Goal: Check status: Check status

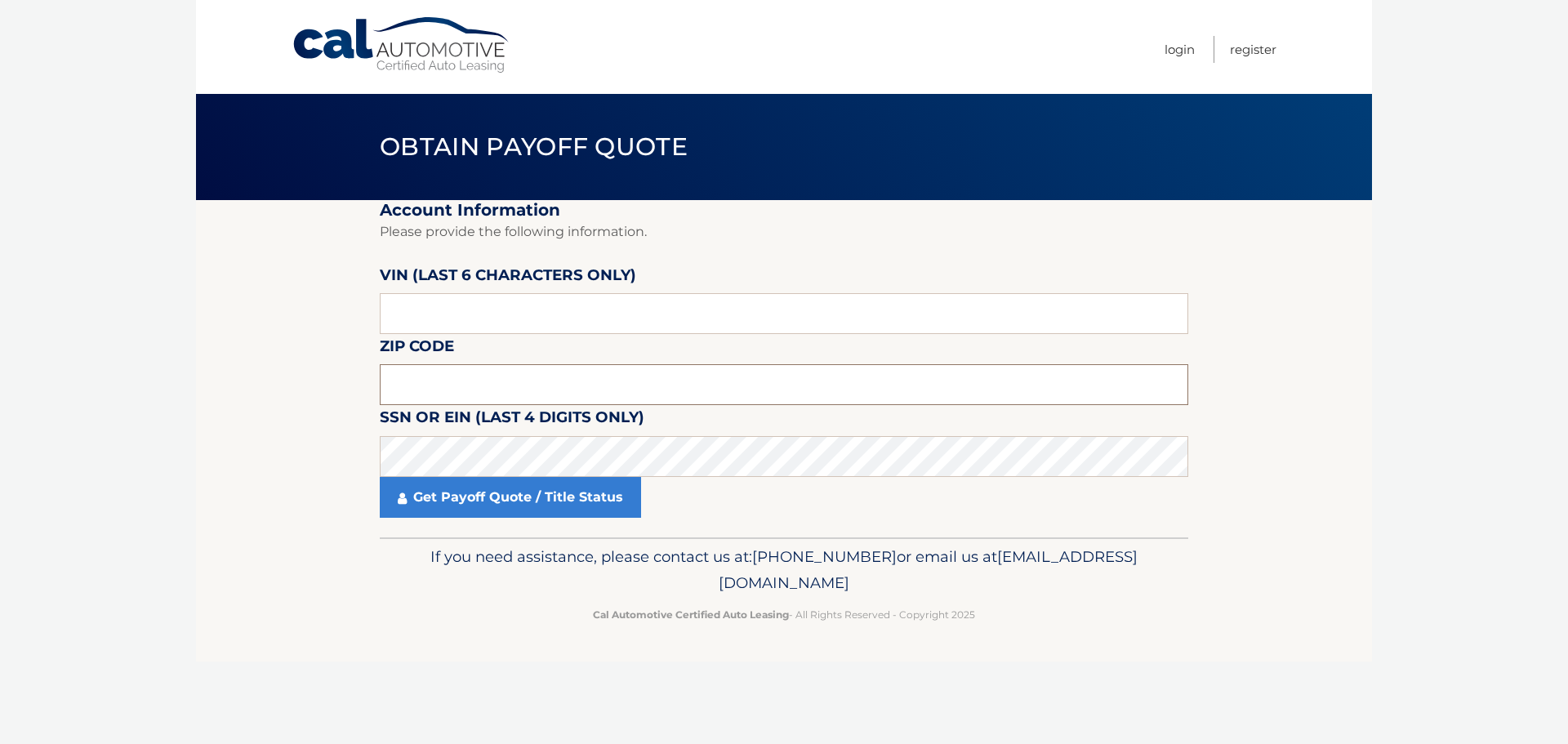
click at [459, 389] on input "text" at bounding box center [784, 384] width 809 height 41
type input "11590"
click at [436, 311] on input "text" at bounding box center [784, 313] width 809 height 41
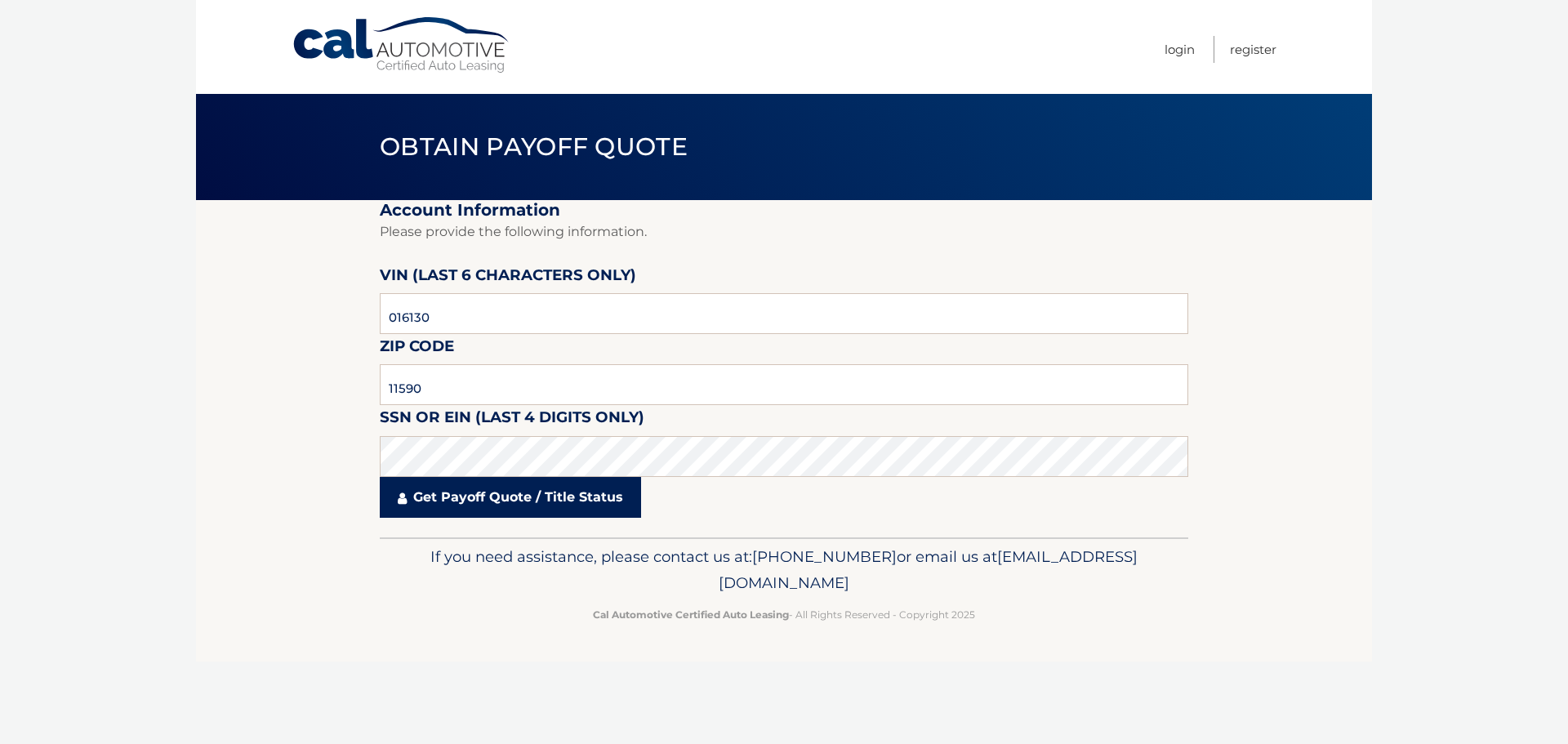
click at [505, 501] on link "Get Payoff Quote / Title Status" at bounding box center [511, 497] width 262 height 41
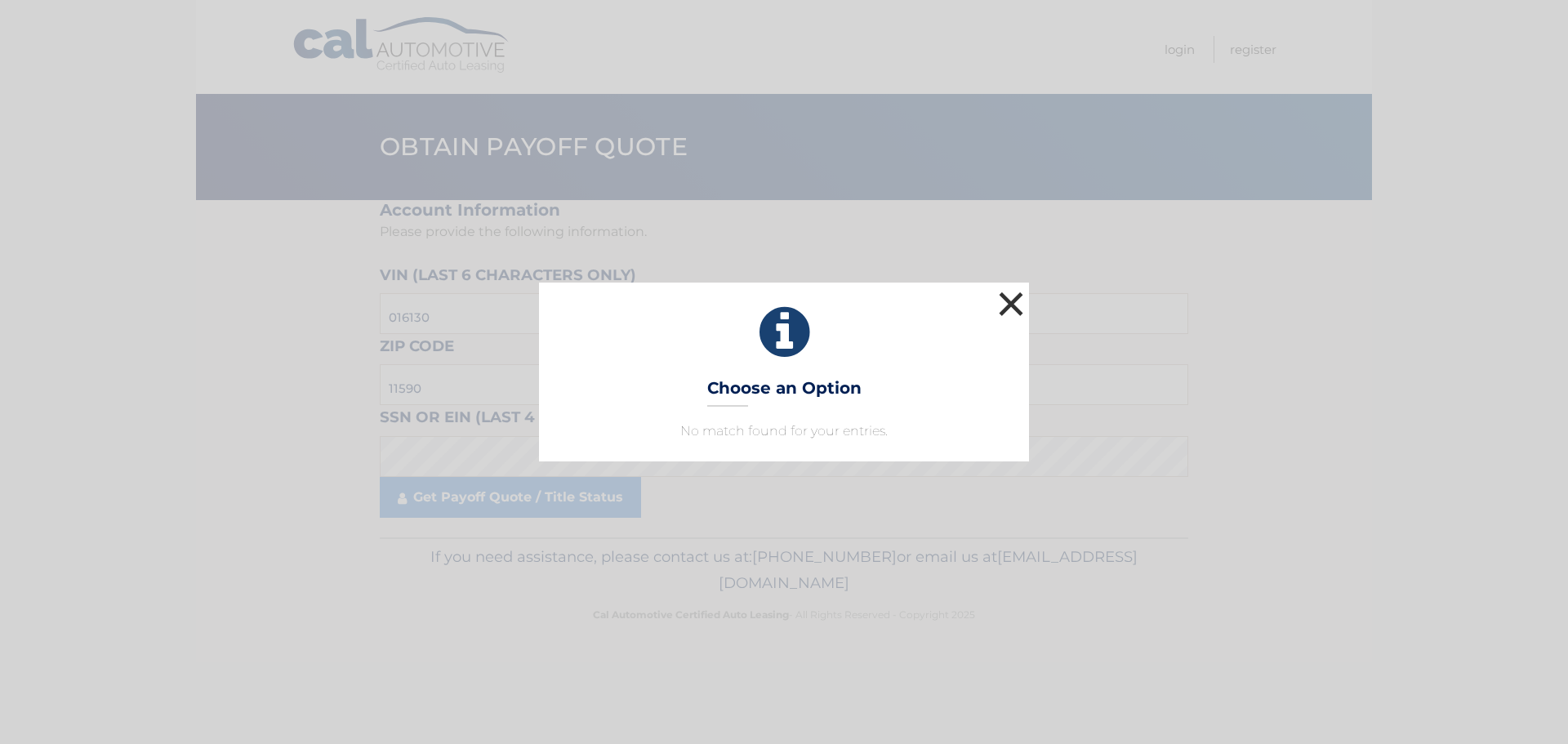
click at [1014, 304] on button "×" at bounding box center [1011, 303] width 33 height 33
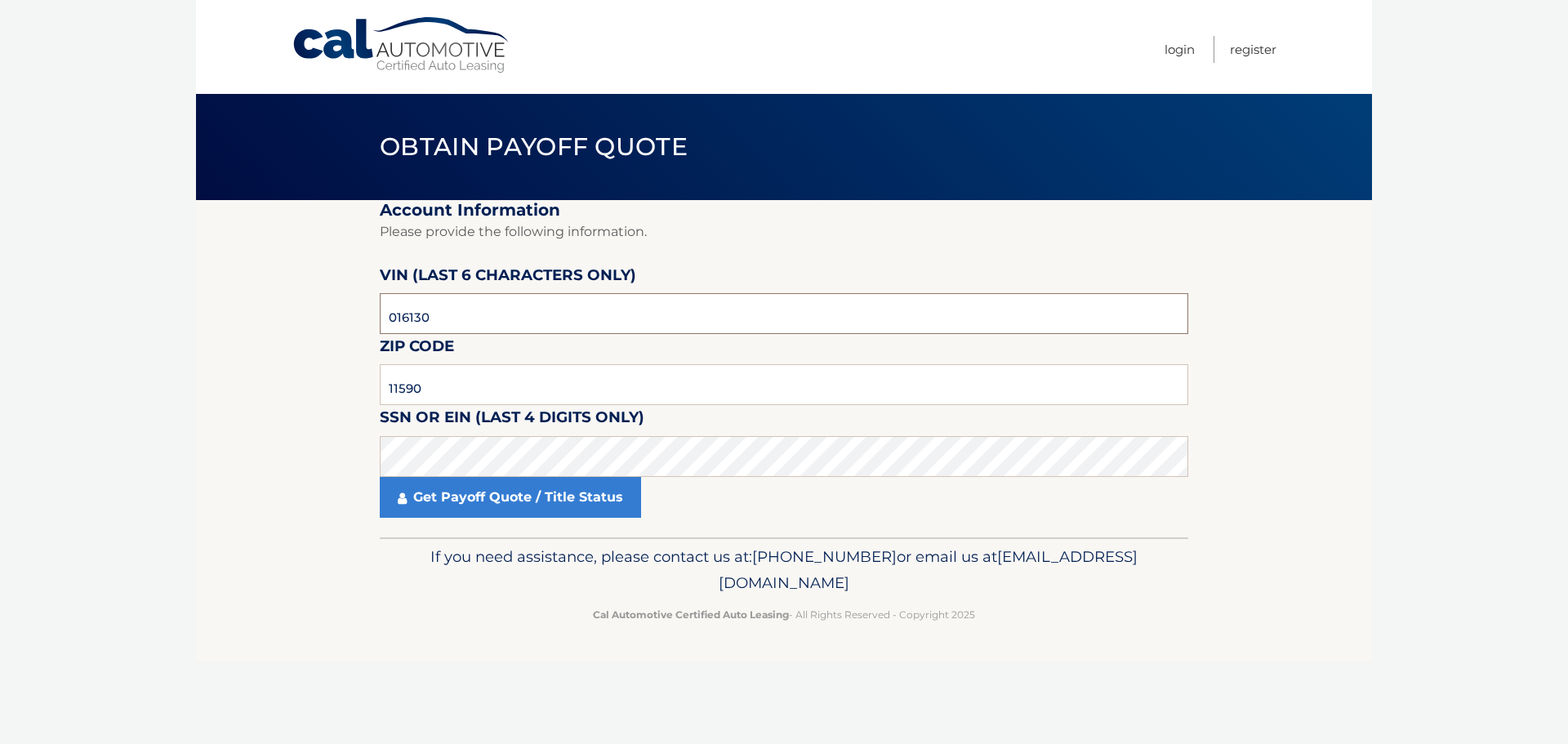
click at [466, 320] on input "016130" at bounding box center [784, 313] width 809 height 41
type input "0*****"
click at [420, 303] on input "text" at bounding box center [784, 313] width 809 height 41
type input "016103"
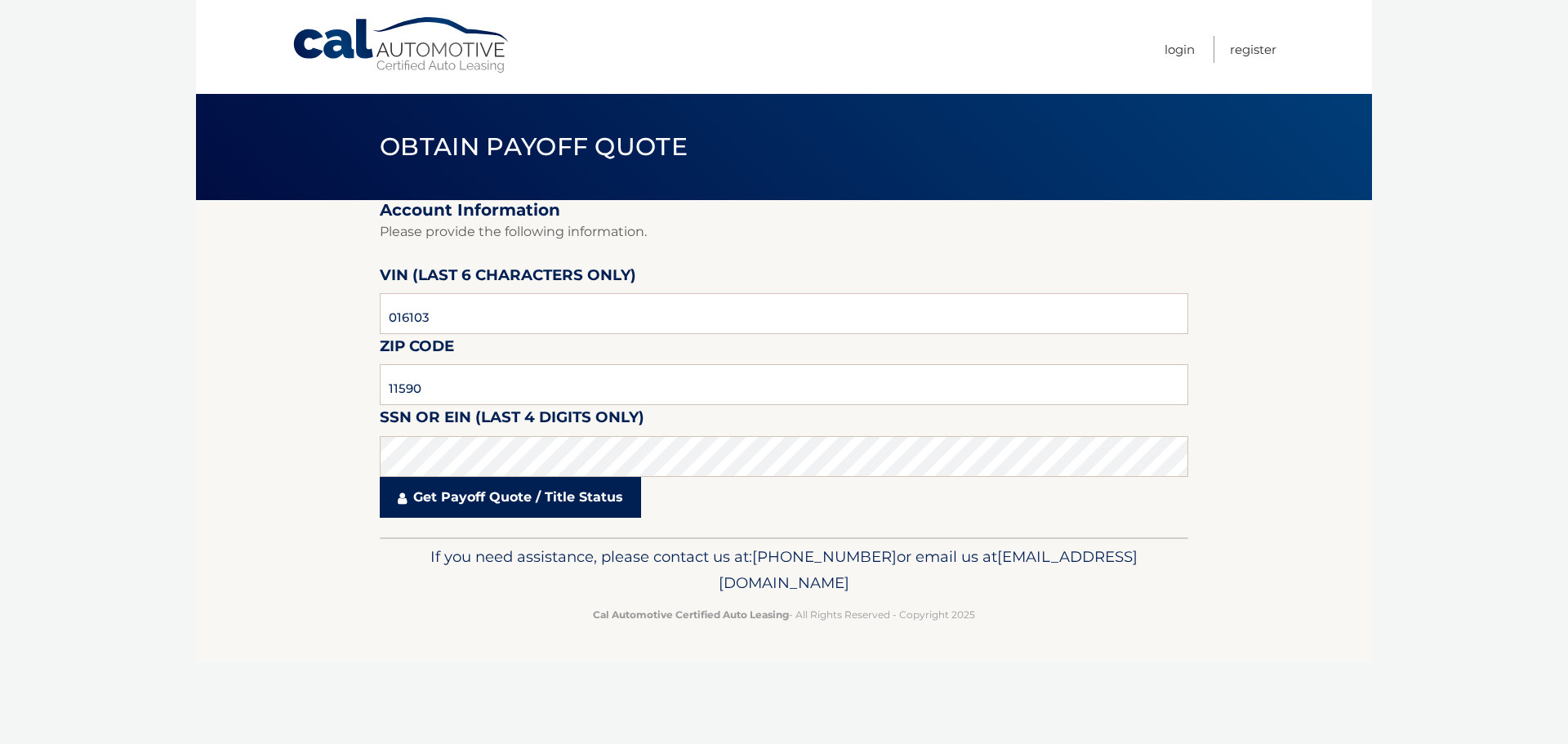
click at [501, 507] on link "Get Payoff Quote / Title Status" at bounding box center [511, 497] width 262 height 41
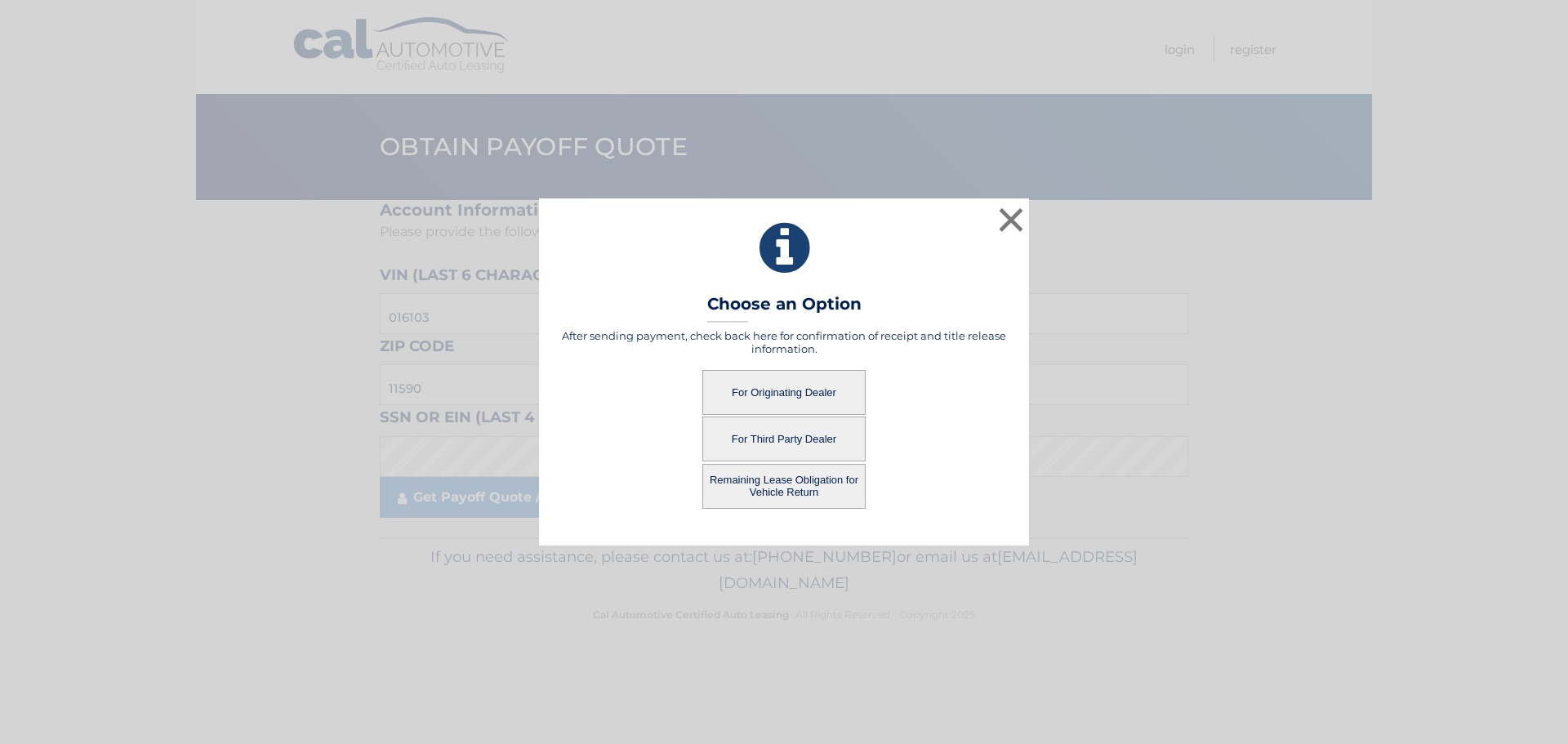
click at [802, 398] on button "For Originating Dealer" at bounding box center [784, 392] width 164 height 44
click at [789, 384] on button "For Originating Dealer" at bounding box center [784, 392] width 164 height 44
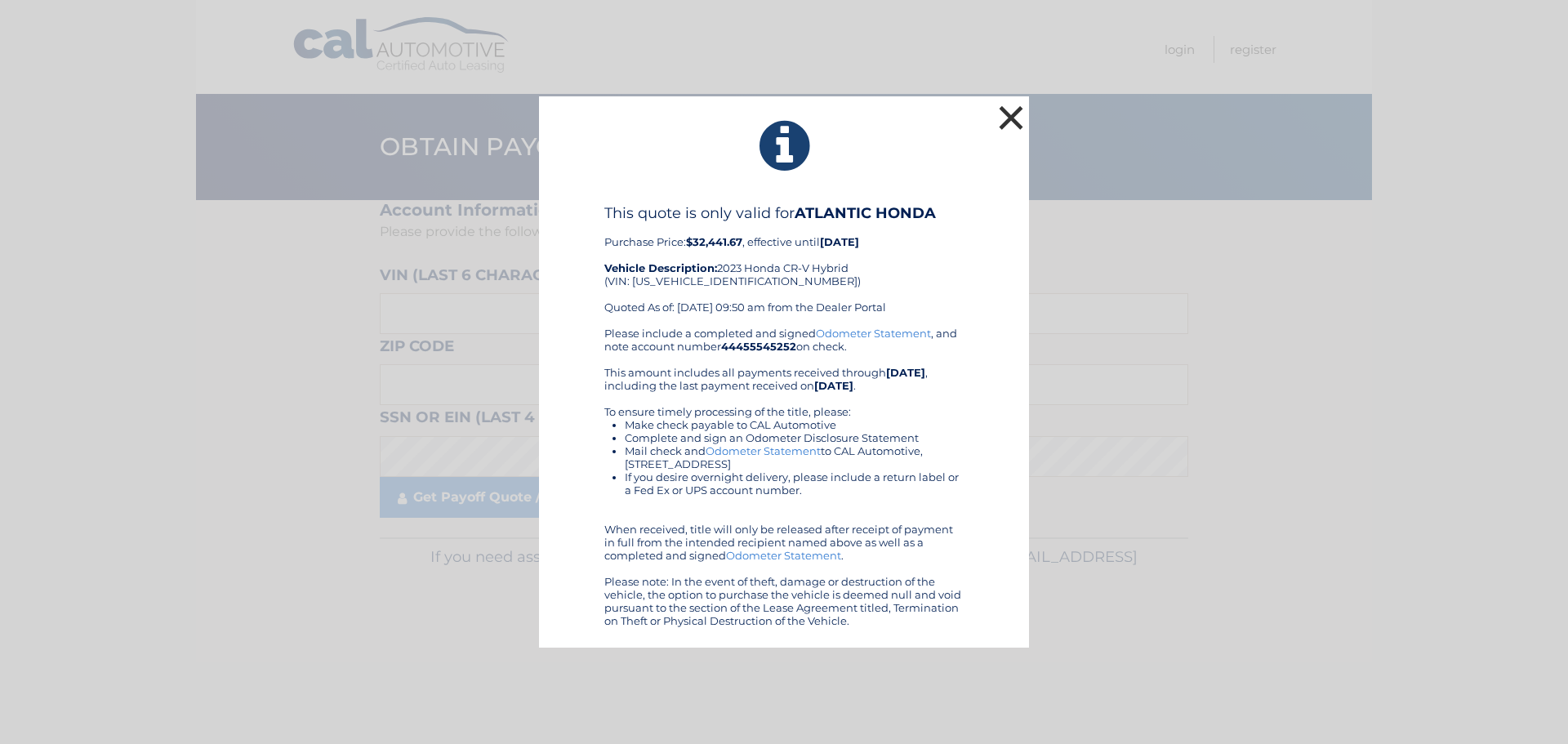
click at [1013, 126] on button "×" at bounding box center [1011, 117] width 33 height 33
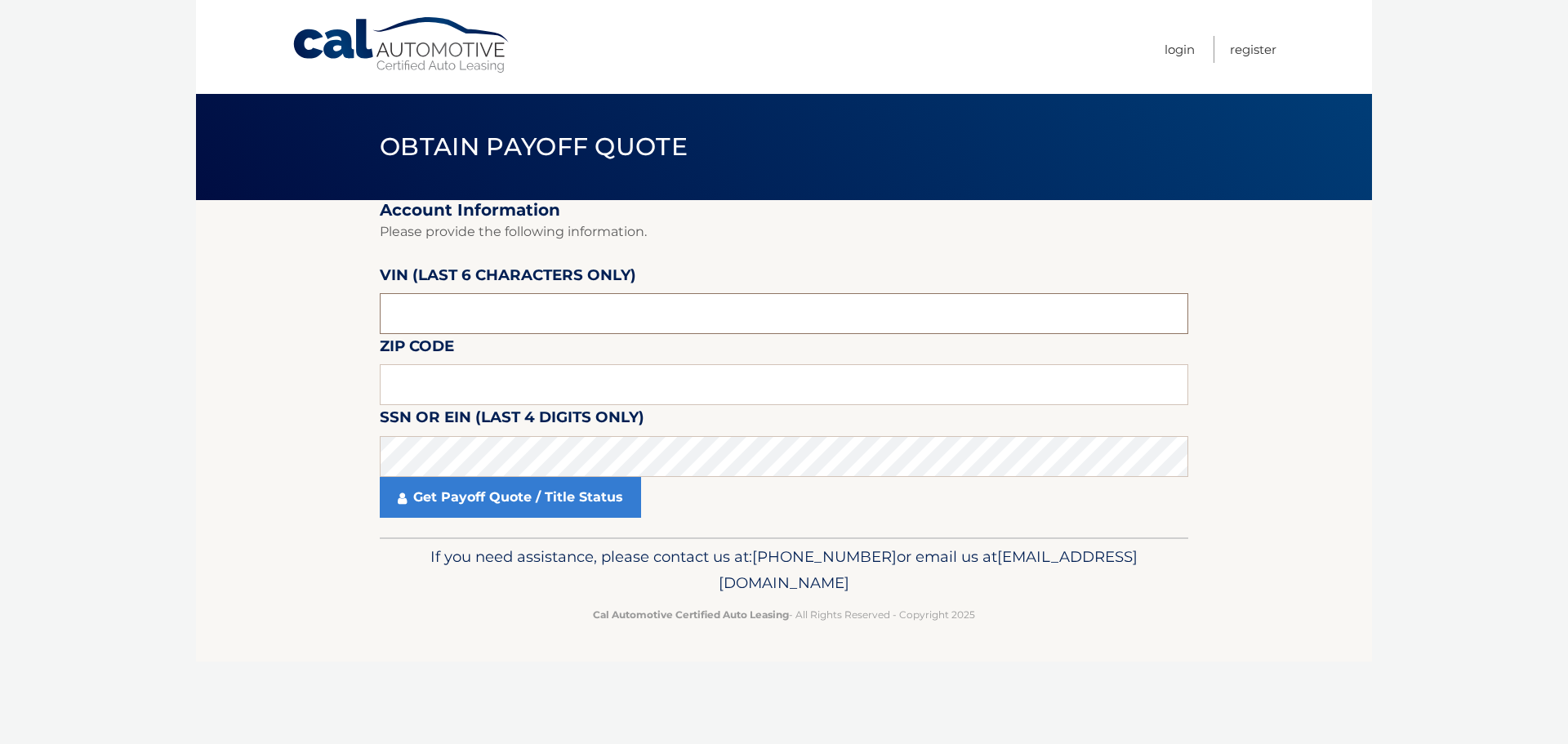
click at [470, 312] on input "text" at bounding box center [784, 313] width 809 height 41
type input "016103"
click at [447, 379] on input "text" at bounding box center [784, 384] width 809 height 41
click at [424, 390] on input "117" at bounding box center [784, 384] width 809 height 41
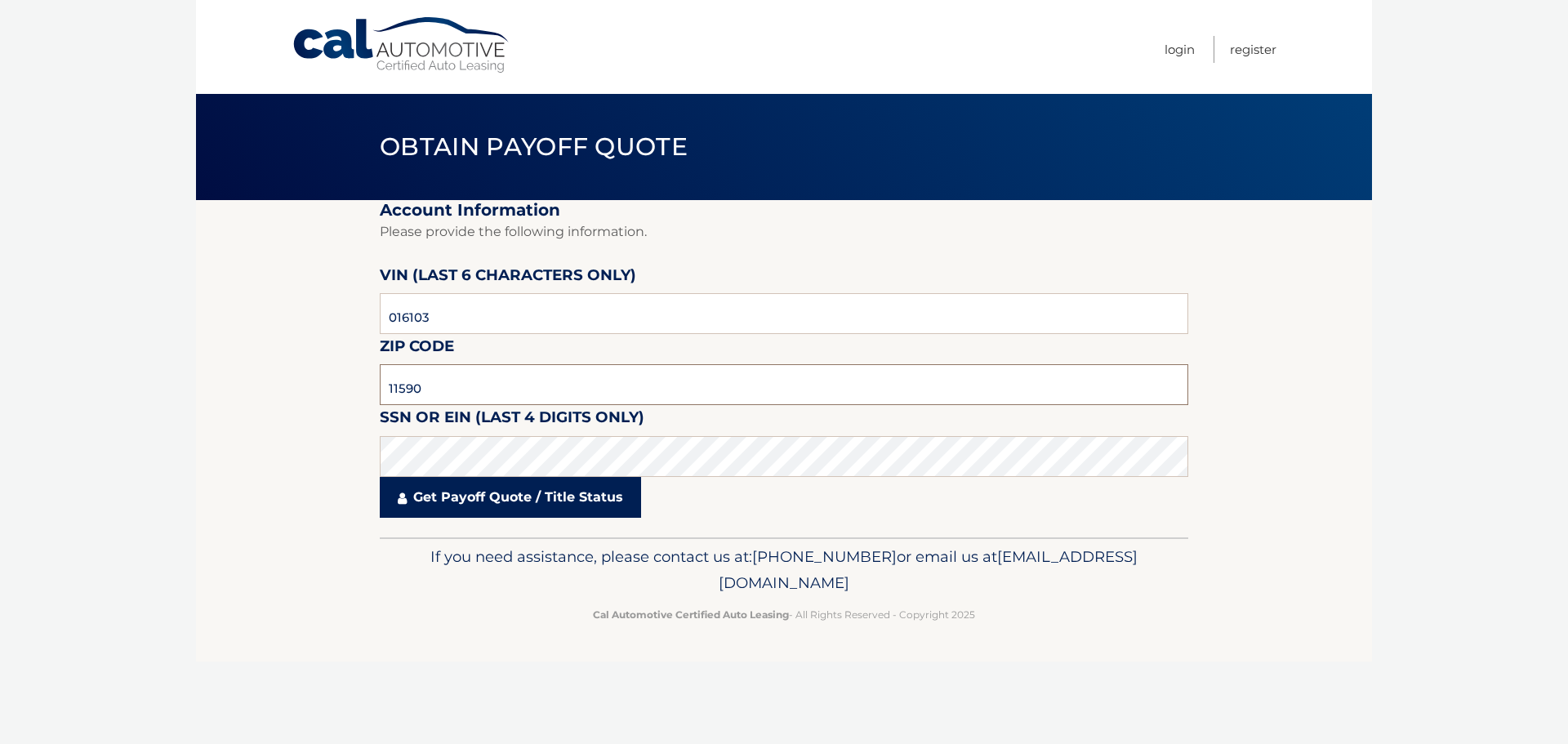
type input "11590"
click at [457, 503] on link "Get Payoff Quote / Title Status" at bounding box center [511, 497] width 262 height 41
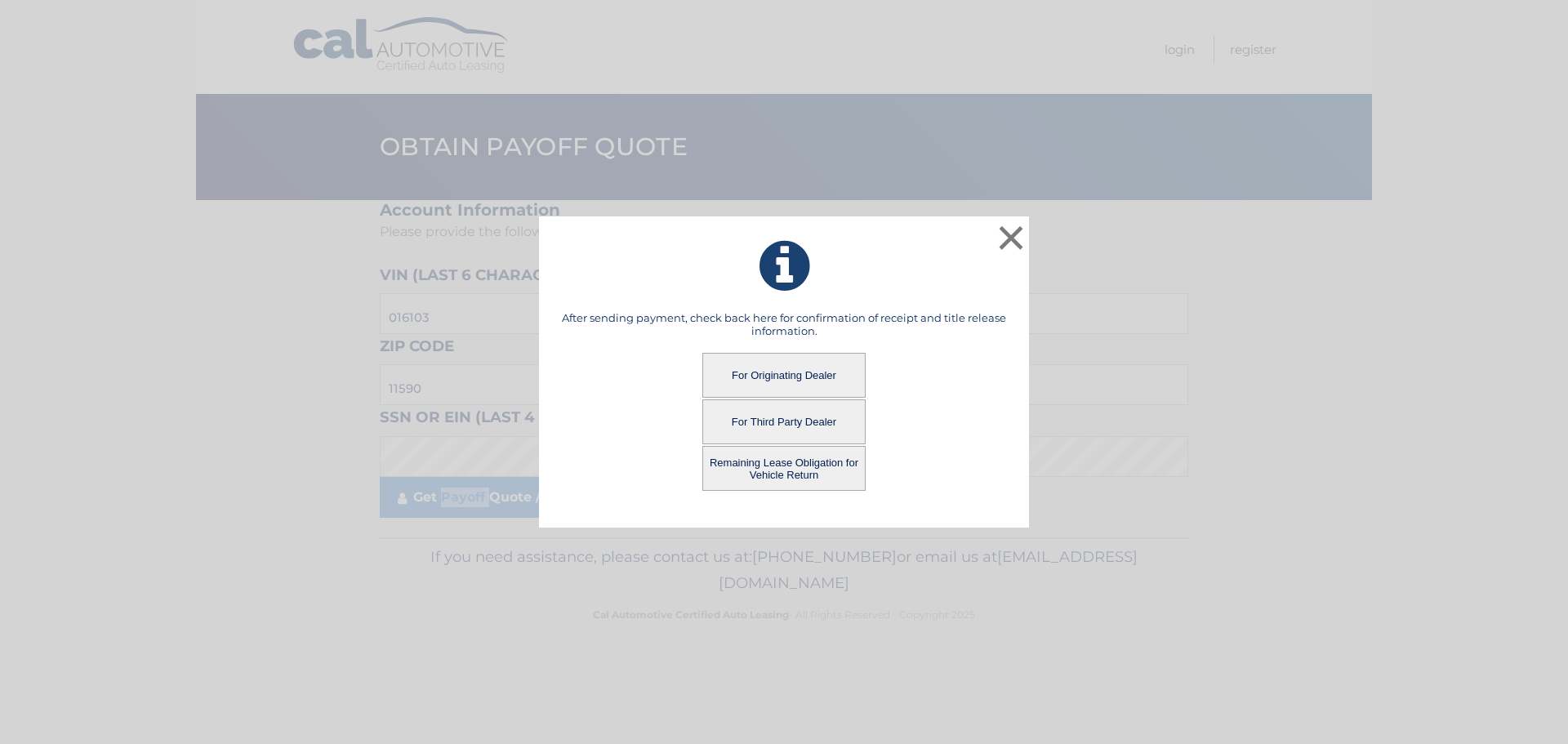
click at [736, 465] on button "Remaining Lease Obligation for Vehicle Return" at bounding box center [784, 468] width 164 height 44
click at [773, 465] on button "Remaining Lease Obligation for Vehicle Return" at bounding box center [784, 468] width 164 height 44
click at [773, 466] on button "Remaining Lease Obligation for Vehicle Return" at bounding box center [784, 468] width 164 height 44
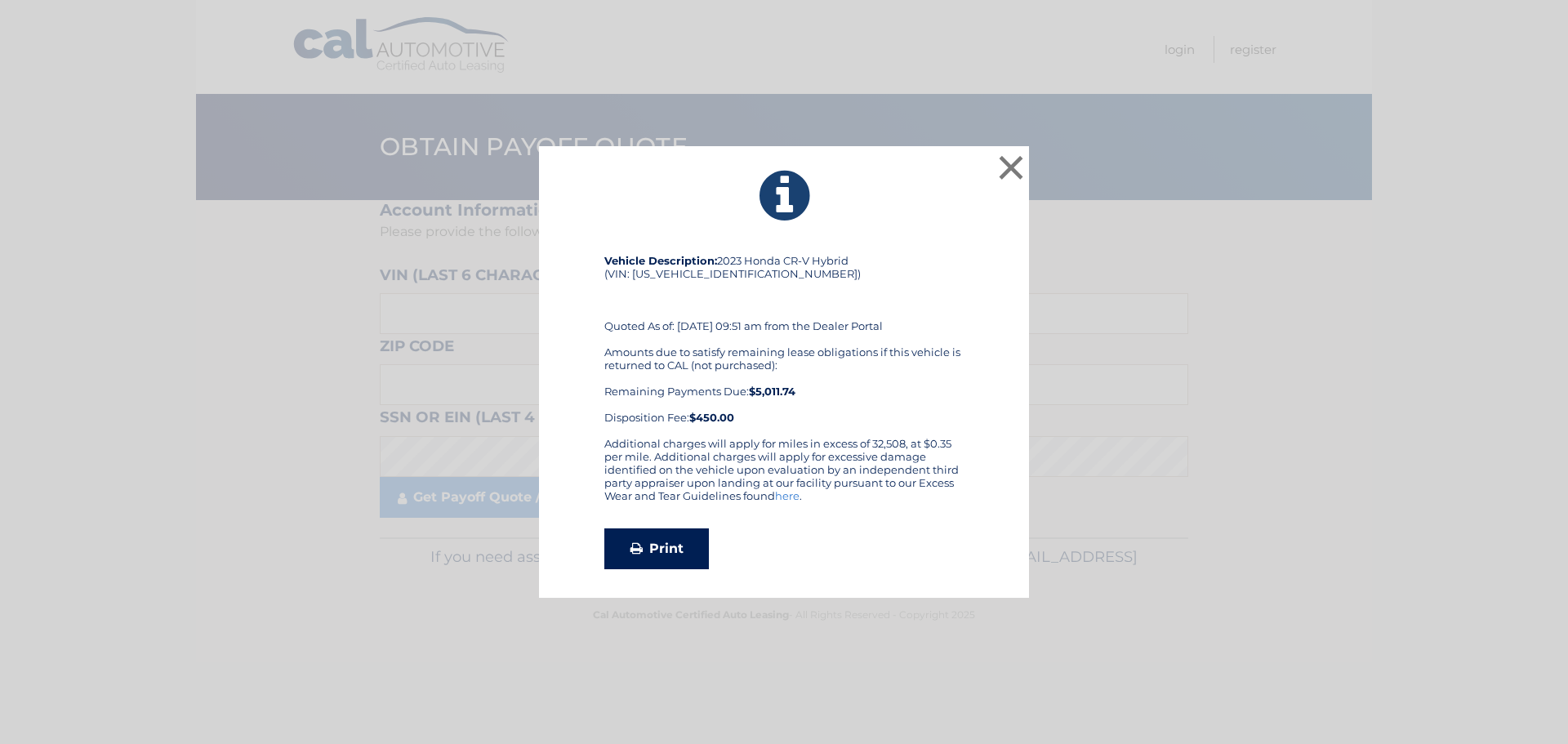
click at [651, 551] on link "Print" at bounding box center [656, 549] width 104 height 41
